Goal: Find contact information: Find contact information

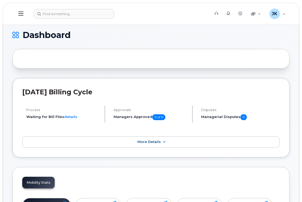
click at [22, 12] on icon at bounding box center [20, 14] width 5 height 6
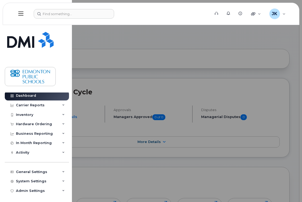
scroll to position [3, 0]
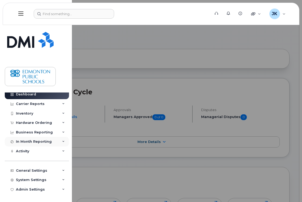
click at [33, 139] on div "In Month Reporting" at bounding box center [37, 142] width 64 height 10
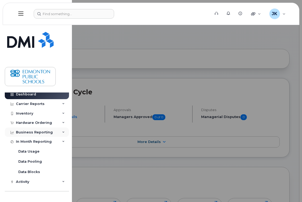
click at [31, 131] on div "Business Reporting" at bounding box center [34, 132] width 37 height 4
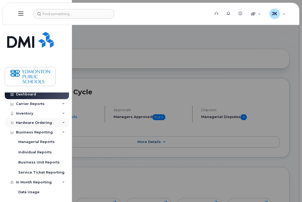
click at [28, 122] on div "Hardware Ordering" at bounding box center [34, 123] width 36 height 4
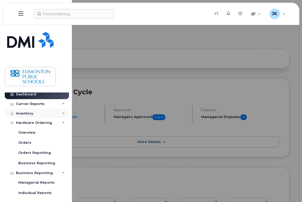
click at [29, 114] on div "Inventory" at bounding box center [24, 113] width 17 height 4
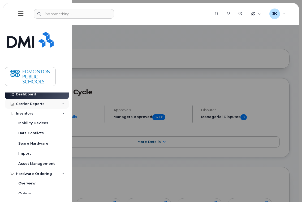
click at [31, 103] on div "Carrier Reports" at bounding box center [30, 104] width 29 height 4
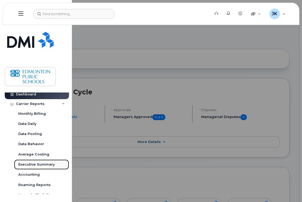
click at [27, 164] on div "Executive Summary" at bounding box center [36, 164] width 36 height 5
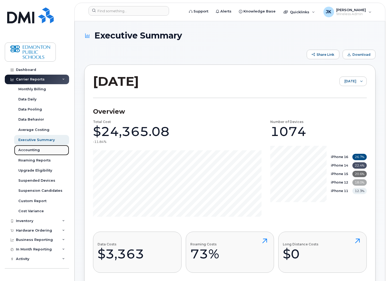
click at [25, 151] on div "Accounting" at bounding box center [29, 150] width 22 height 5
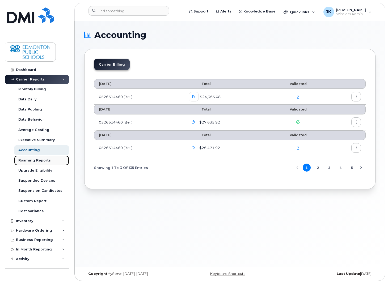
click at [29, 161] on div "Roaming Reports" at bounding box center [34, 160] width 32 height 5
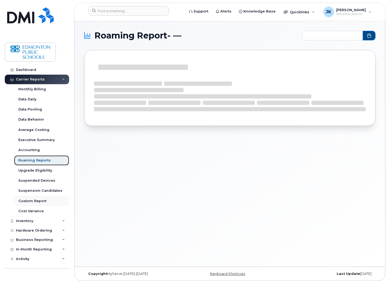
type input "2024-10 - 2025-09"
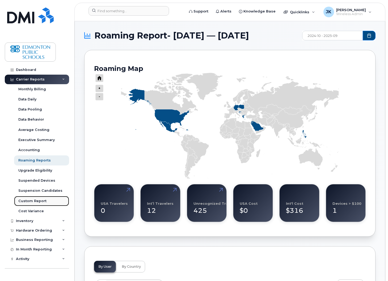
click at [38, 201] on div "Custom Report" at bounding box center [32, 201] width 28 height 5
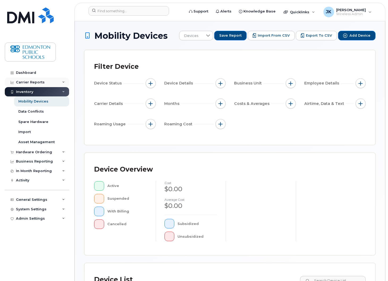
click at [63, 82] on icon at bounding box center [63, 82] width 3 height 3
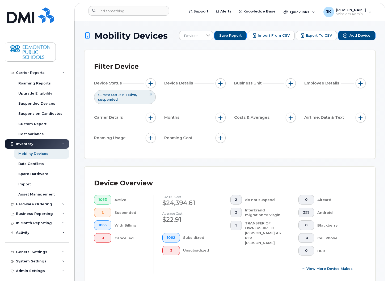
scroll to position [82, 0]
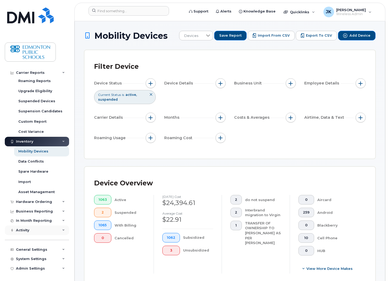
click at [60, 202] on div "Activity" at bounding box center [37, 230] width 64 height 10
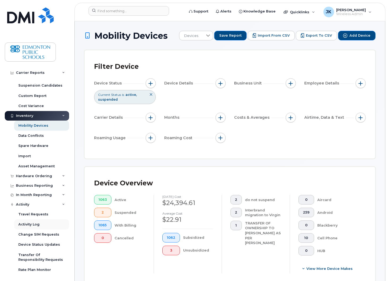
scroll to position [153, 0]
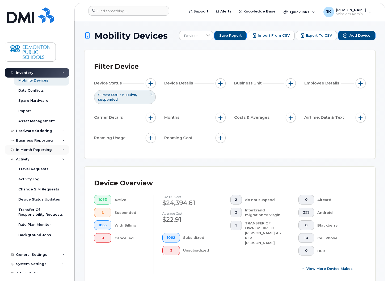
click at [62, 149] on icon at bounding box center [63, 149] width 3 height 3
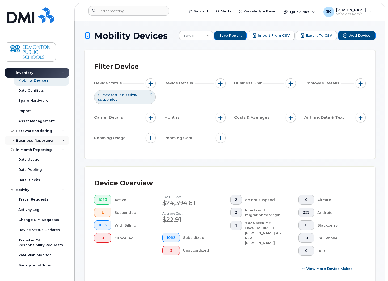
click at [61, 138] on div "Business Reporting" at bounding box center [37, 141] width 64 height 10
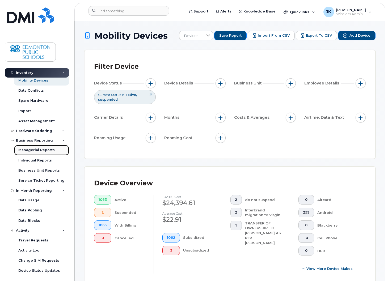
click at [40, 150] on div "Managerial Reports" at bounding box center [36, 150] width 36 height 5
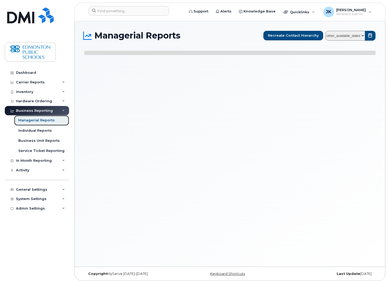
select select
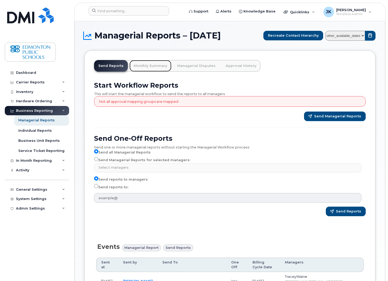
click at [142, 72] on link "Monthly Summary" at bounding box center [150, 66] width 42 height 12
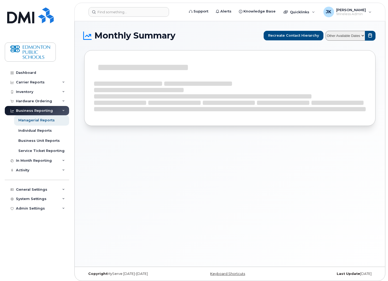
select select
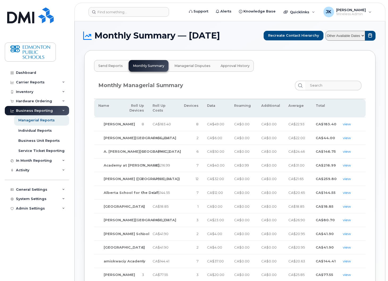
click at [190, 68] on span "Managerial Disputes" at bounding box center [192, 66] width 36 height 4
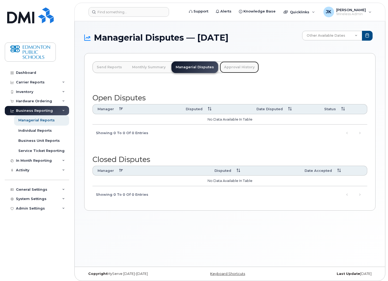
click at [232, 67] on link "Approval History" at bounding box center [239, 67] width 39 height 12
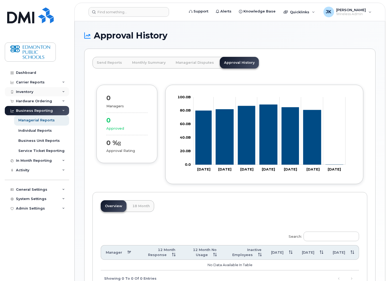
click at [63, 91] on icon at bounding box center [63, 92] width 3 height 3
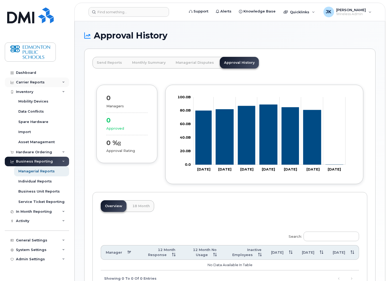
click at [63, 81] on icon at bounding box center [63, 82] width 3 height 3
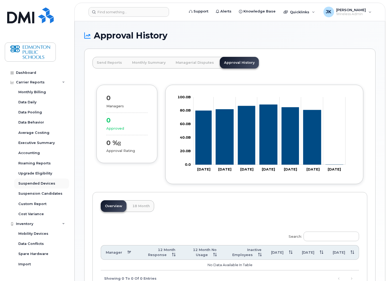
scroll to position [123, 0]
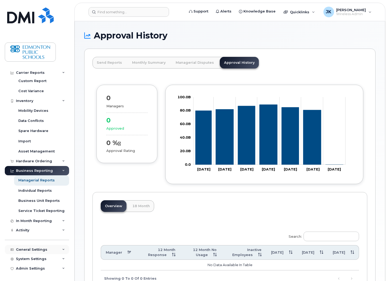
click at [56, 248] on div "General Settings" at bounding box center [37, 250] width 64 height 10
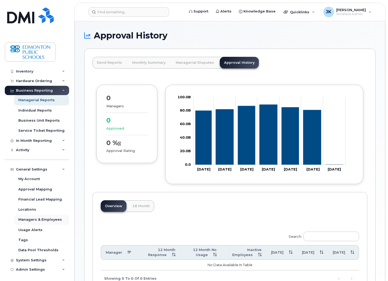
scroll to position [204, 0]
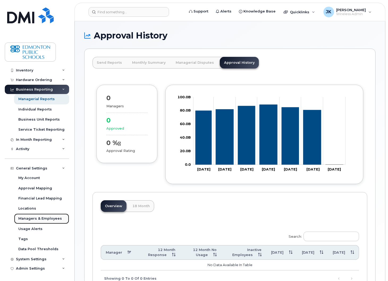
click at [34, 219] on div "Managers & Employees" at bounding box center [40, 218] width 44 height 5
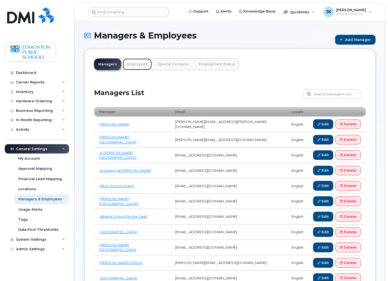
click at [135, 64] on link "Employees" at bounding box center [137, 64] width 29 height 12
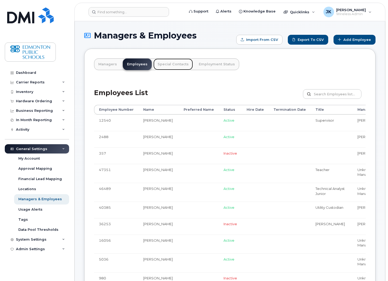
click at [172, 64] on link "Special Contacts" at bounding box center [173, 64] width 40 height 12
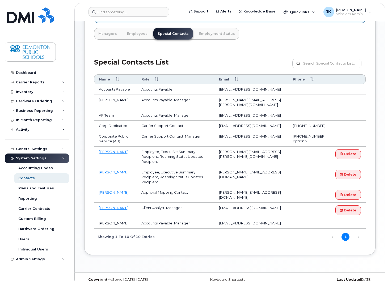
scroll to position [64, 0]
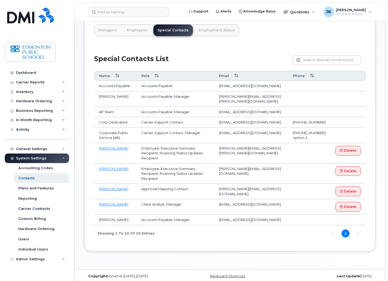
drag, startPoint x: 277, startPoint y: 200, endPoint x: 220, endPoint y: 200, distance: 57.6
click at [220, 200] on td "tphillips@simplexmobility.com" at bounding box center [251, 206] width 74 height 15
copy td "tphillips@simplexmobility.com"
click at [91, 259] on div "Managers & Employees Add Contact Info Please send a request to mobilitysupport@…" at bounding box center [230, 113] width 310 height 312
click at [217, 31] on link "Employment Status" at bounding box center [216, 30] width 45 height 12
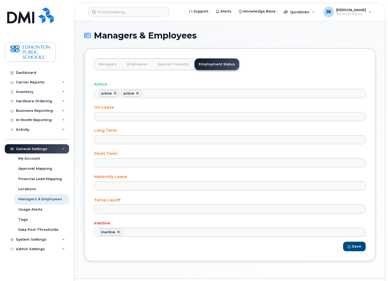
scroll to position [4, 0]
click at [129, 63] on link "Employees" at bounding box center [137, 64] width 29 height 12
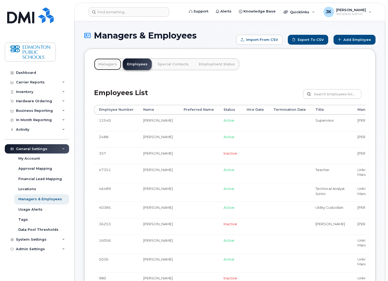
click at [107, 65] on link "Managers" at bounding box center [107, 64] width 27 height 12
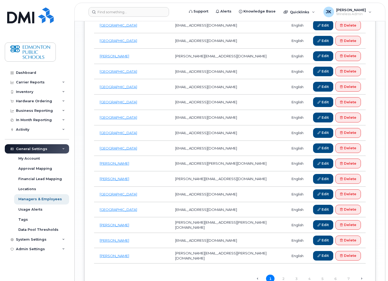
scroll to position [671, 0]
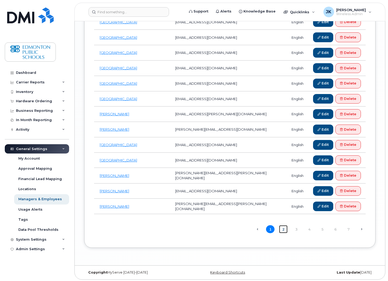
click at [283, 228] on link "2" at bounding box center [283, 229] width 8 height 8
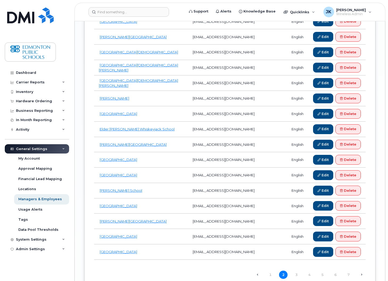
scroll to position [637, 0]
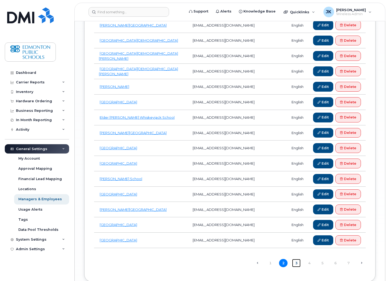
click at [297, 262] on link "3" at bounding box center [296, 263] width 8 height 8
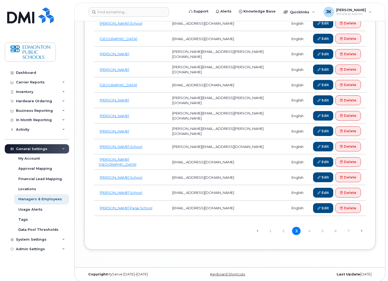
scroll to position [671, 0]
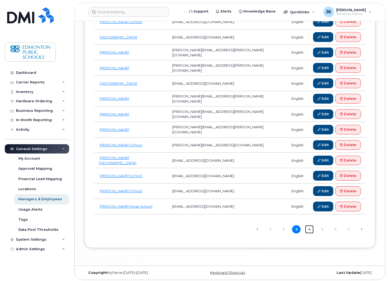
click at [308, 227] on link "4" at bounding box center [309, 229] width 8 height 8
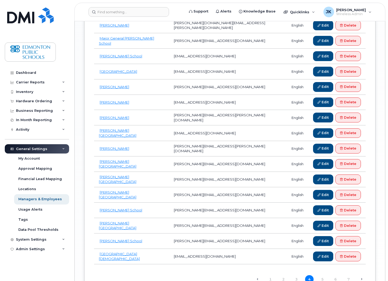
scroll to position [637, 0]
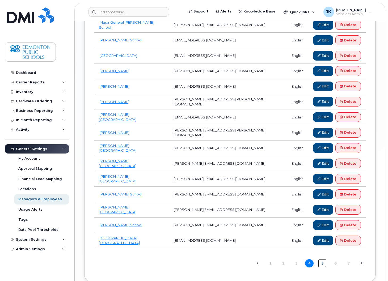
drag, startPoint x: 323, startPoint y: 262, endPoint x: 319, endPoint y: 259, distance: 4.5
click at [323, 262] on link "5" at bounding box center [322, 263] width 8 height 8
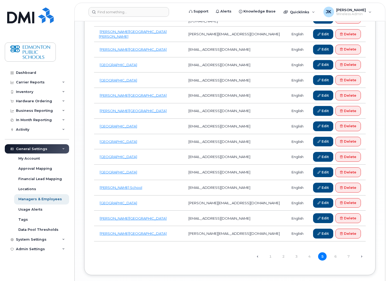
scroll to position [671, 0]
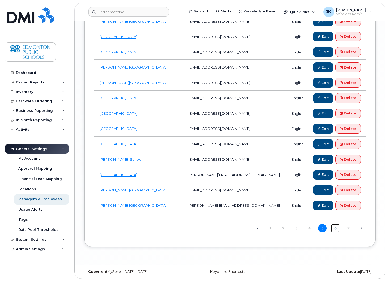
click at [333, 228] on link "6" at bounding box center [335, 228] width 8 height 8
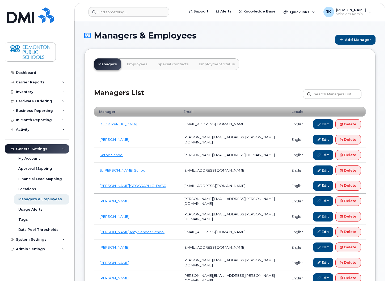
click at [335, 95] on input "text" at bounding box center [332, 94] width 58 height 10
paste input "simplexmobility.com"
type input "[DOMAIN_NAME]"
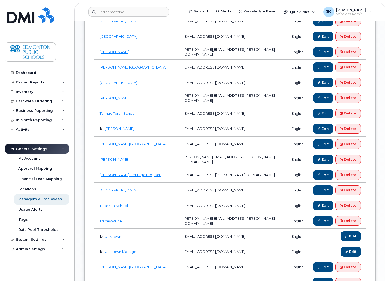
scroll to position [531, 0]
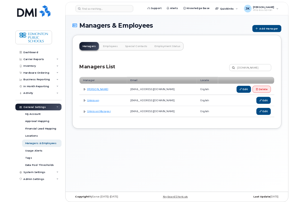
scroll to position [3, 0]
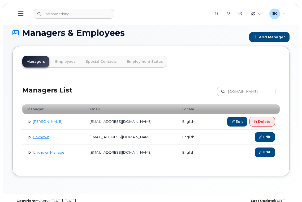
drag, startPoint x: 69, startPoint y: 121, endPoint x: 34, endPoint y: 123, distance: 35.1
click at [34, 123] on td "Taylor Phillips" at bounding box center [53, 121] width 63 height 15
copy link "Taylor Phillips"
drag, startPoint x: 149, startPoint y: 121, endPoint x: 91, endPoint y: 122, distance: 58.2
click at [91, 122] on td "tphillips@simplexmobility.com" at bounding box center [131, 121] width 93 height 15
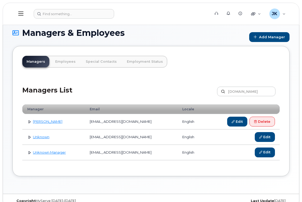
copy td "tphillips@simplexmobility.com"
drag, startPoint x: 268, startPoint y: 92, endPoint x: 225, endPoint y: 91, distance: 42.8
click at [225, 91] on label "simplexmobility.com" at bounding box center [246, 92] width 58 height 10
type input "[DOMAIN_NAME]"
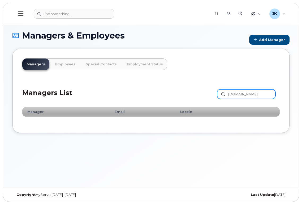
drag, startPoint x: 255, startPoint y: 95, endPoint x: 223, endPoint y: 94, distance: 31.6
click at [223, 94] on label "[DOMAIN_NAME]" at bounding box center [246, 94] width 58 height 10
